Goal: Task Accomplishment & Management: Manage account settings

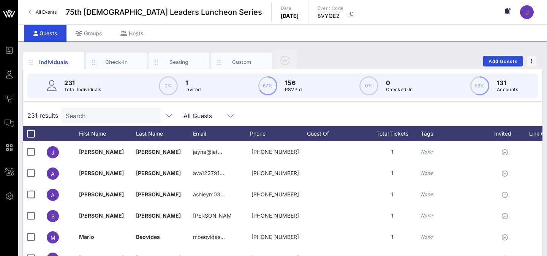
click at [34, 9] on link "All Events" at bounding box center [42, 12] width 37 height 12
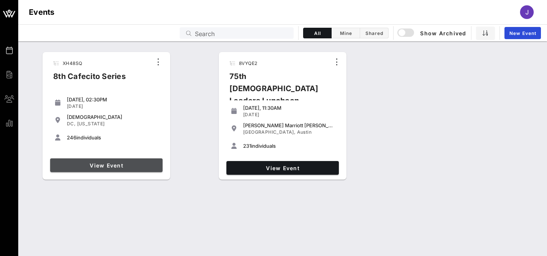
click at [141, 167] on span "View Event" at bounding box center [106, 165] width 106 height 6
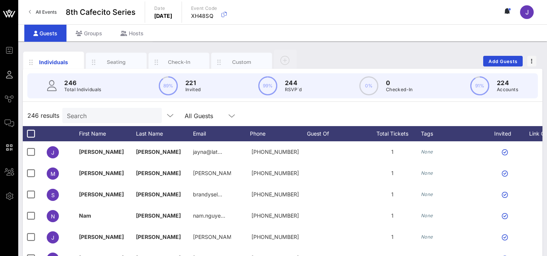
click at [112, 118] on input "Search" at bounding box center [111, 115] width 89 height 10
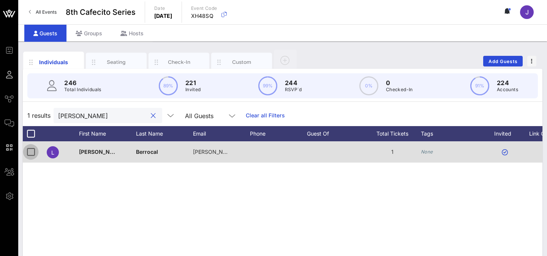
type input "[PERSON_NAME]"
click at [30, 151] on div at bounding box center [30, 151] width 13 height 13
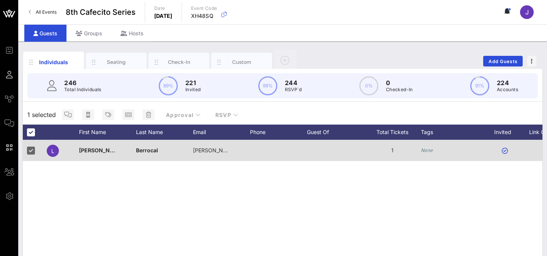
scroll to position [0, 114]
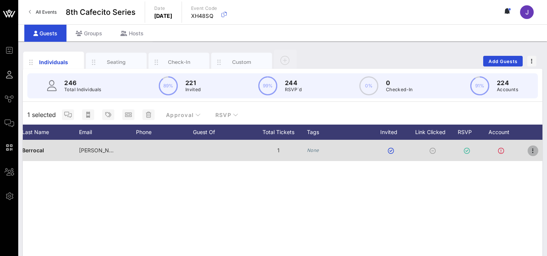
click at [531, 152] on icon "button" at bounding box center [532, 150] width 9 height 9
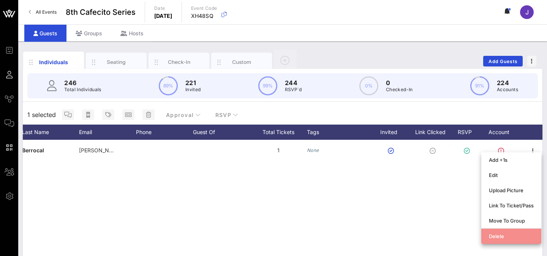
click at [498, 239] on div "Delete" at bounding box center [510, 236] width 45 height 12
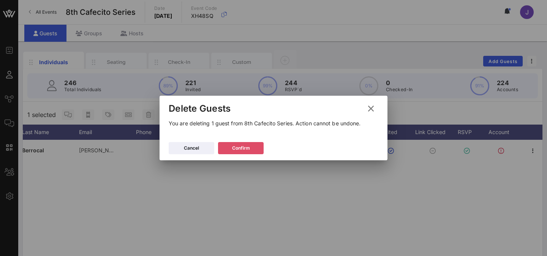
click at [256, 146] on button "Confirm" at bounding box center [241, 148] width 46 height 12
